Goal: Find specific page/section

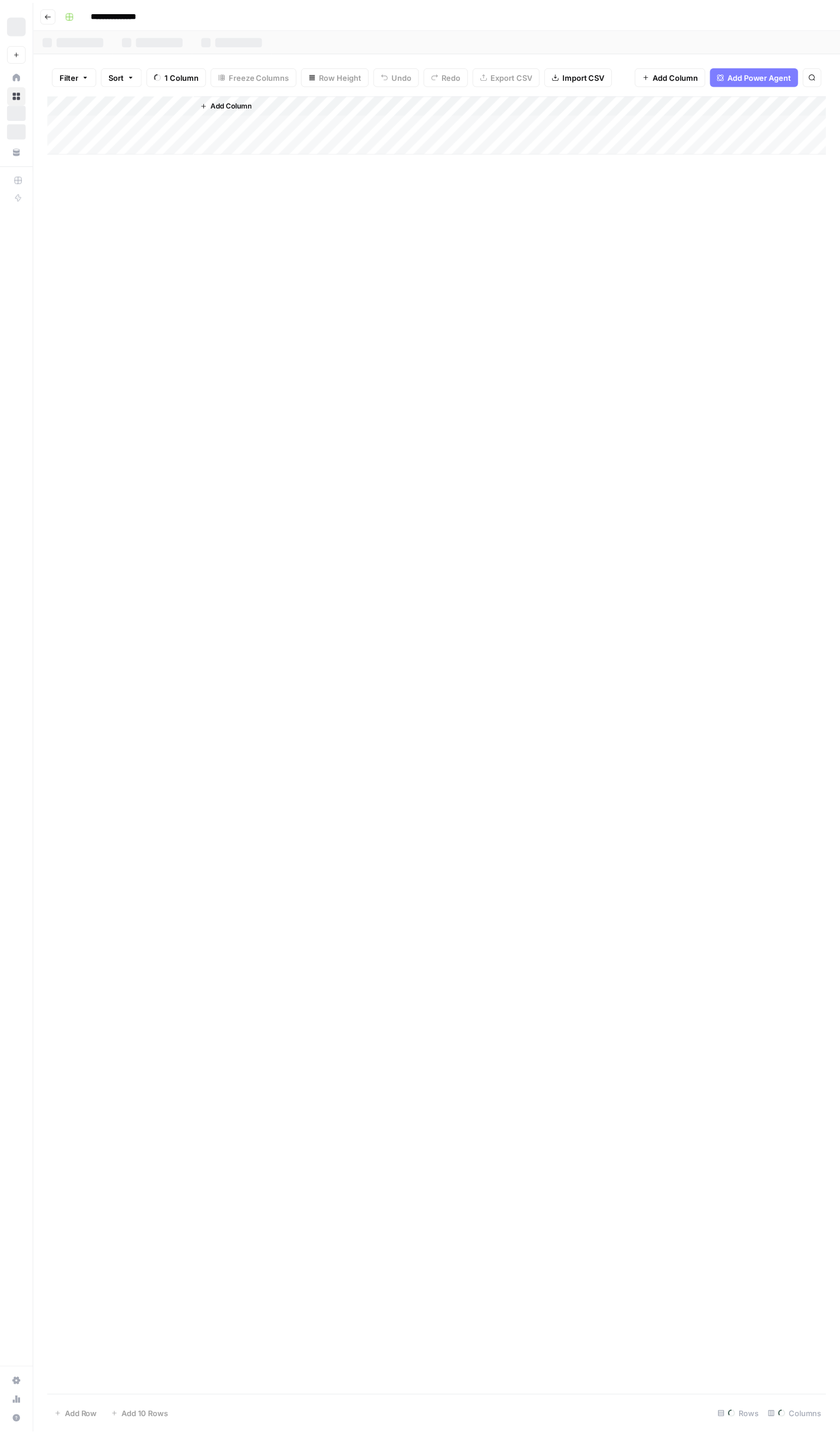
scroll to position [9, 2162]
